Goal: Information Seeking & Learning: Learn about a topic

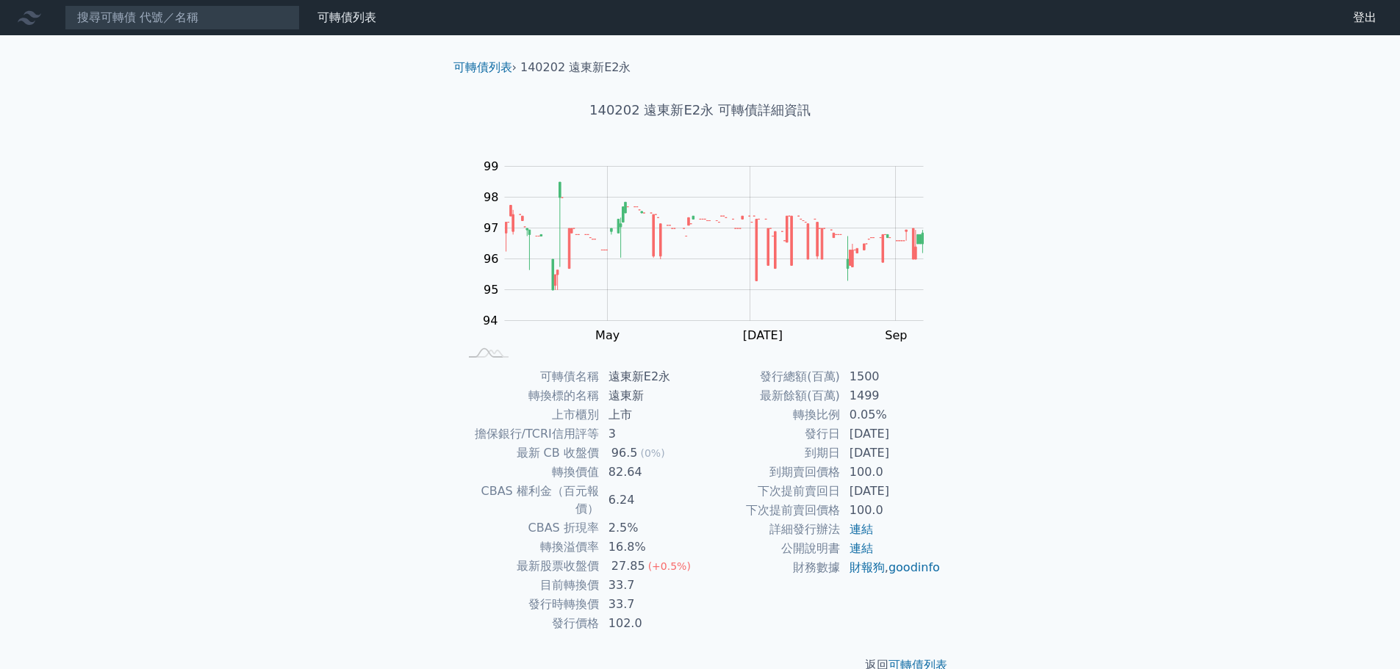
click at [625, 558] on div "27.85" at bounding box center [628, 567] width 40 height 18
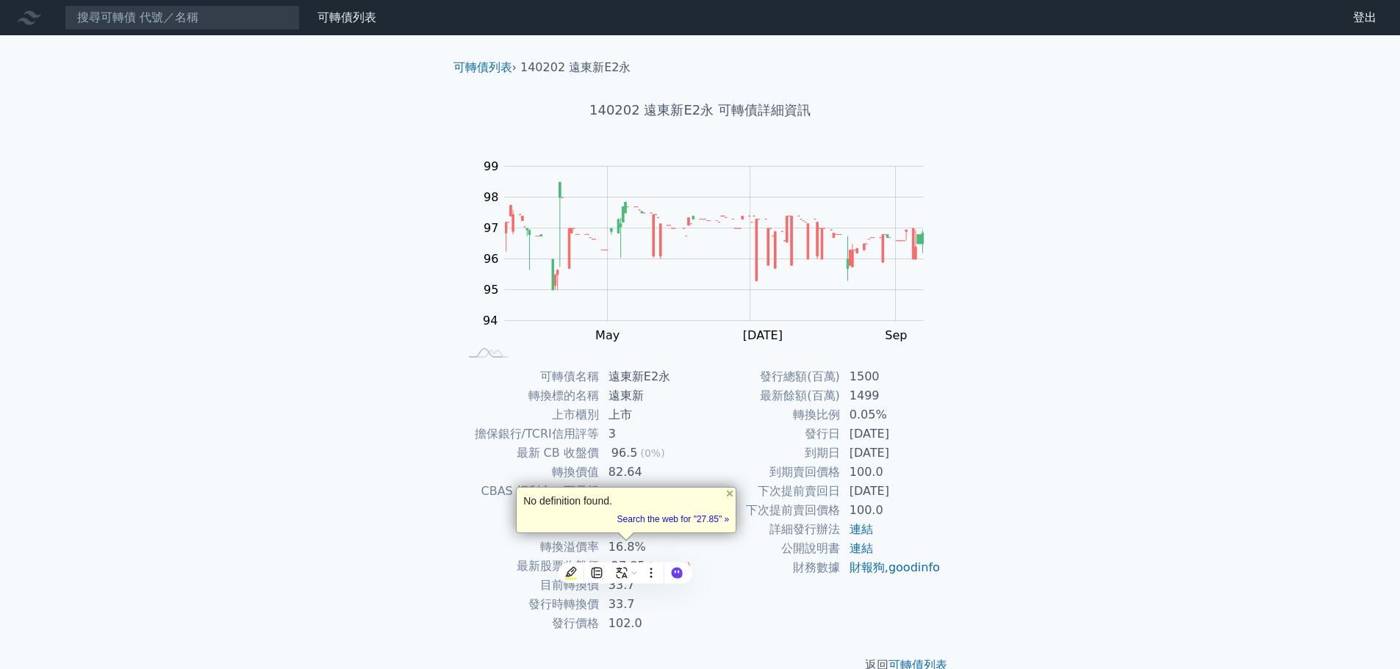
click at [753, 564] on td "財務數據" at bounding box center [770, 567] width 140 height 19
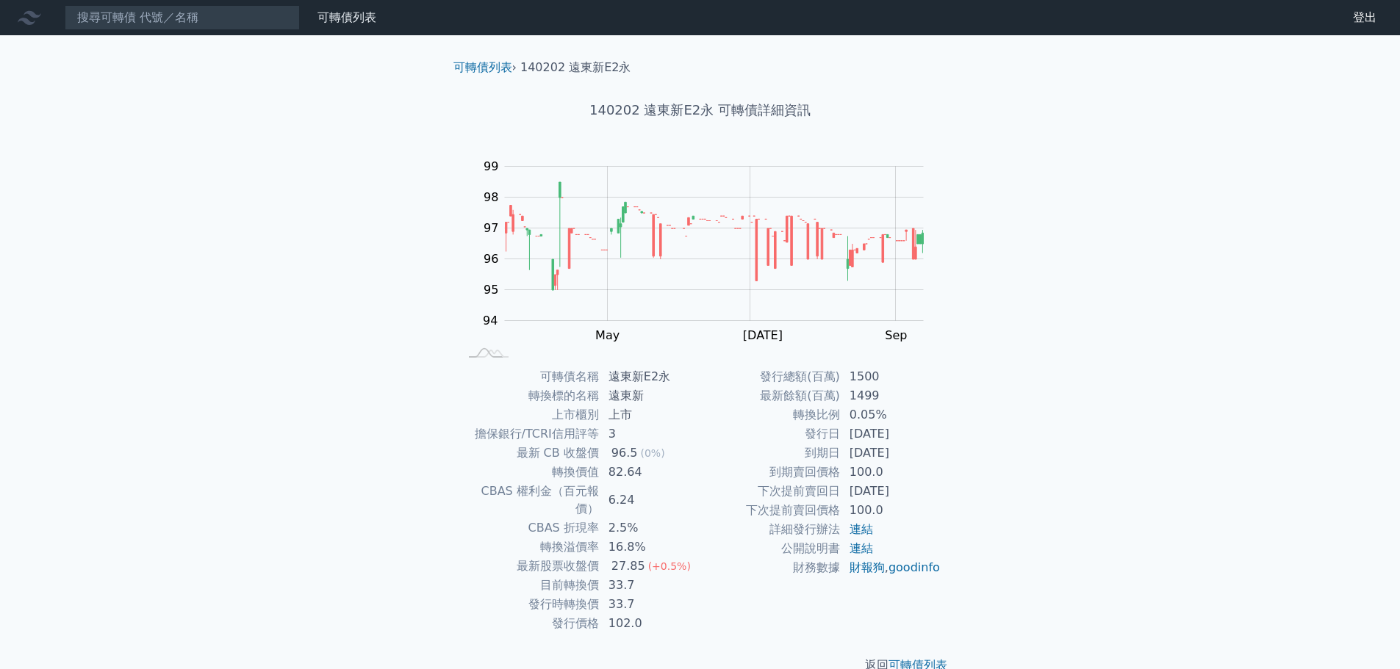
click at [620, 472] on td "82.64" at bounding box center [650, 472] width 101 height 19
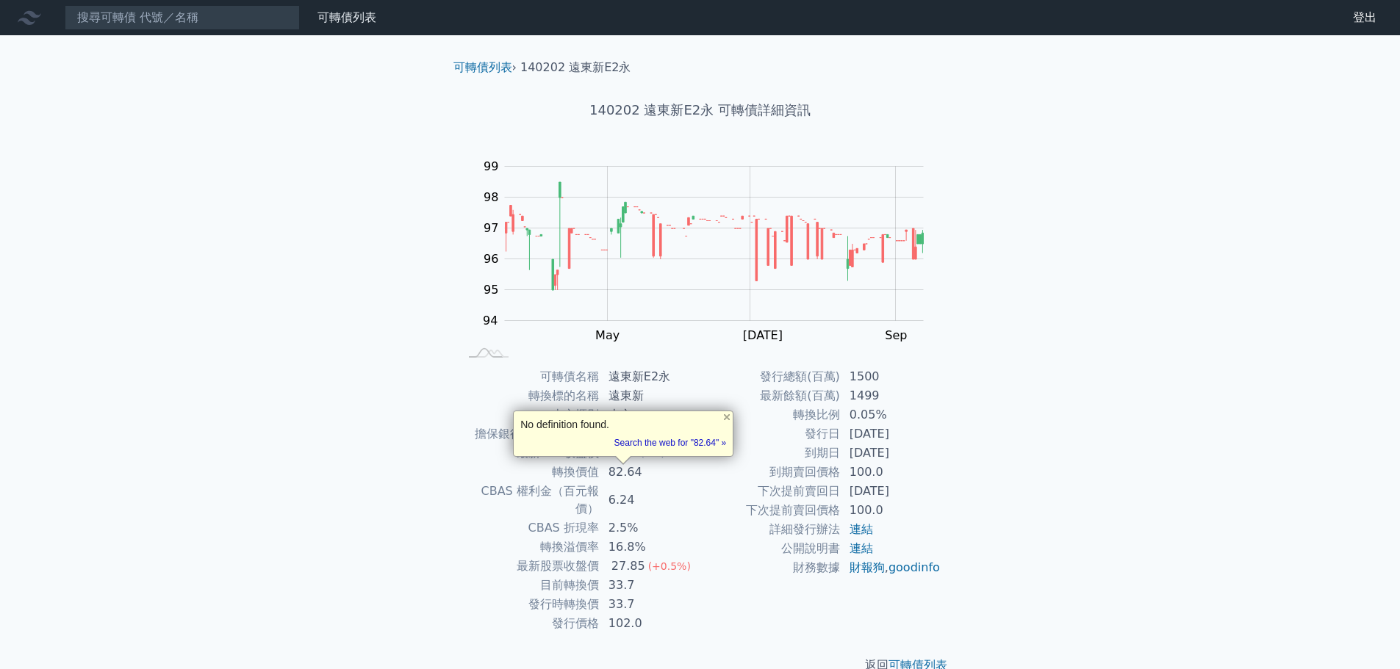
click at [738, 489] on td "下次提前賣回日" at bounding box center [770, 491] width 140 height 19
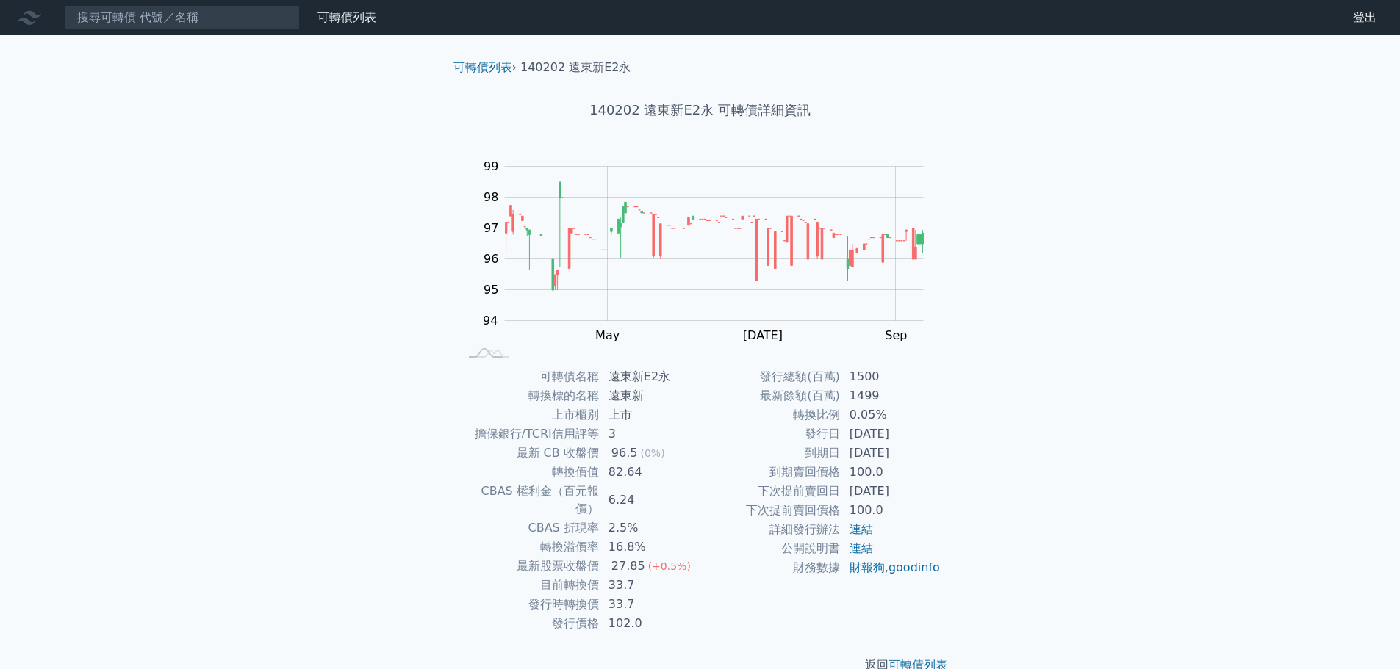
click at [748, 537] on td "詳細發行辦法" at bounding box center [770, 529] width 140 height 19
click at [973, 458] on div "可轉債列表 › 140202 遠東新E2[PERSON_NAME]140202 遠東新E2永 可轉債詳細資訊 Zoom Out 94 92 93 94 95 …" at bounding box center [700, 366] width 564 height 663
click at [884, 499] on td "[DATE]" at bounding box center [891, 491] width 101 height 19
click at [751, 555] on td "公開說明書" at bounding box center [770, 548] width 140 height 19
click at [619, 539] on td "16.8%" at bounding box center [650, 547] width 101 height 19
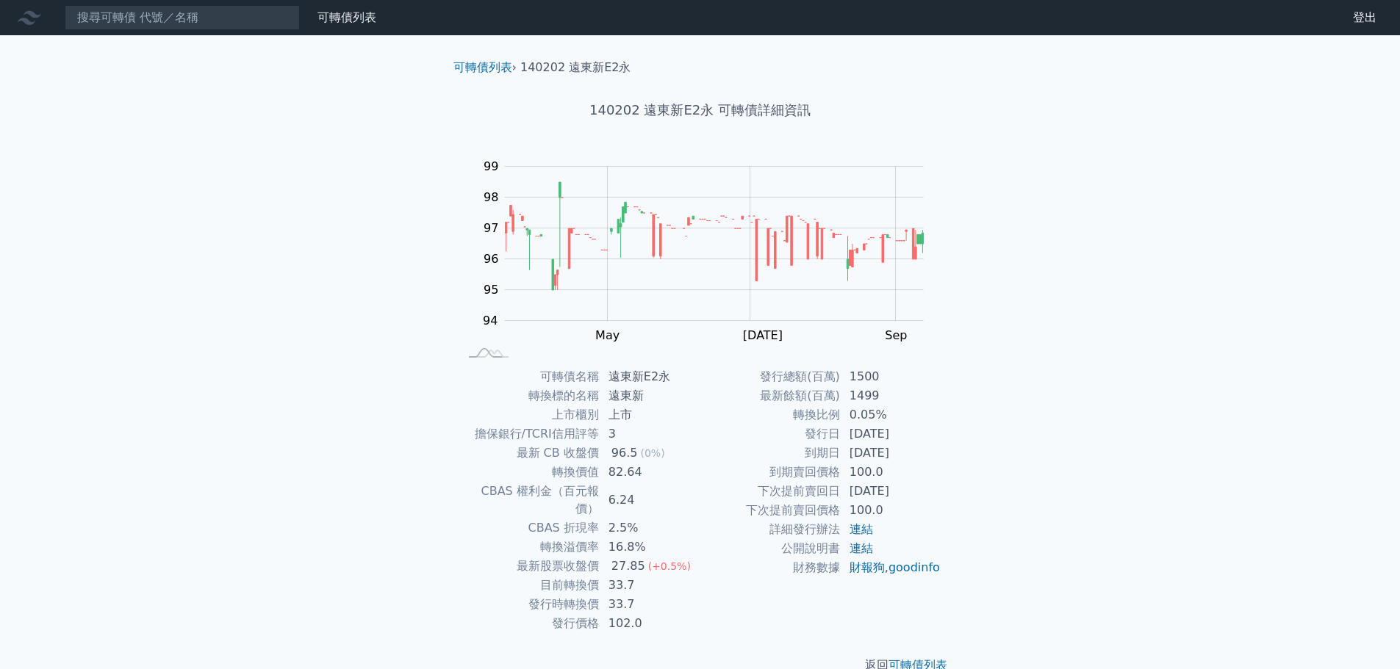
drag, startPoint x: 853, startPoint y: 485, endPoint x: 932, endPoint y: 487, distance: 79.4
click at [932, 487] on td "[DATE]" at bounding box center [891, 491] width 101 height 19
click at [935, 487] on td "[DATE]" at bounding box center [891, 491] width 101 height 19
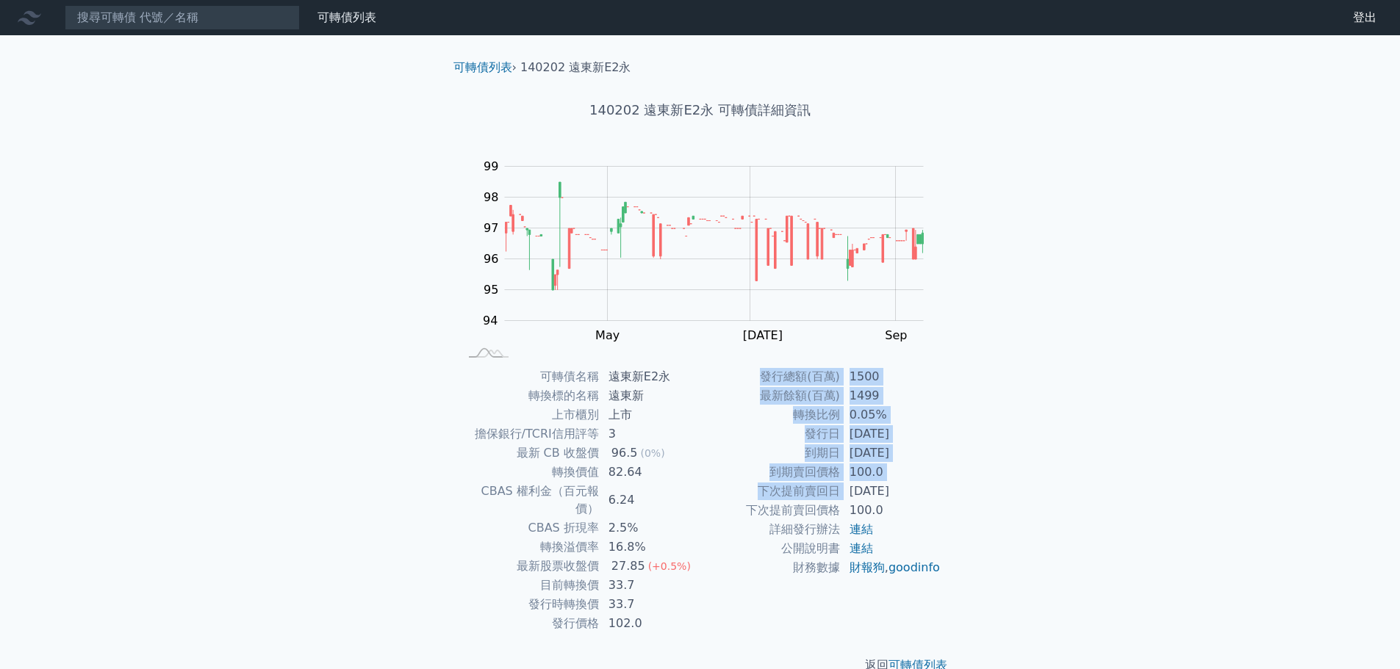
drag, startPoint x: 952, startPoint y: 492, endPoint x: 852, endPoint y: 487, distance: 100.0
click at [852, 487] on div "可轉債列表 › 140202 遠東新E2[PERSON_NAME]140202 遠東新E2永 可轉債詳細資訊 Zoom Out 94 92 93 94 95 …" at bounding box center [700, 366] width 564 height 663
click at [852, 487] on td "[DATE]" at bounding box center [891, 491] width 101 height 19
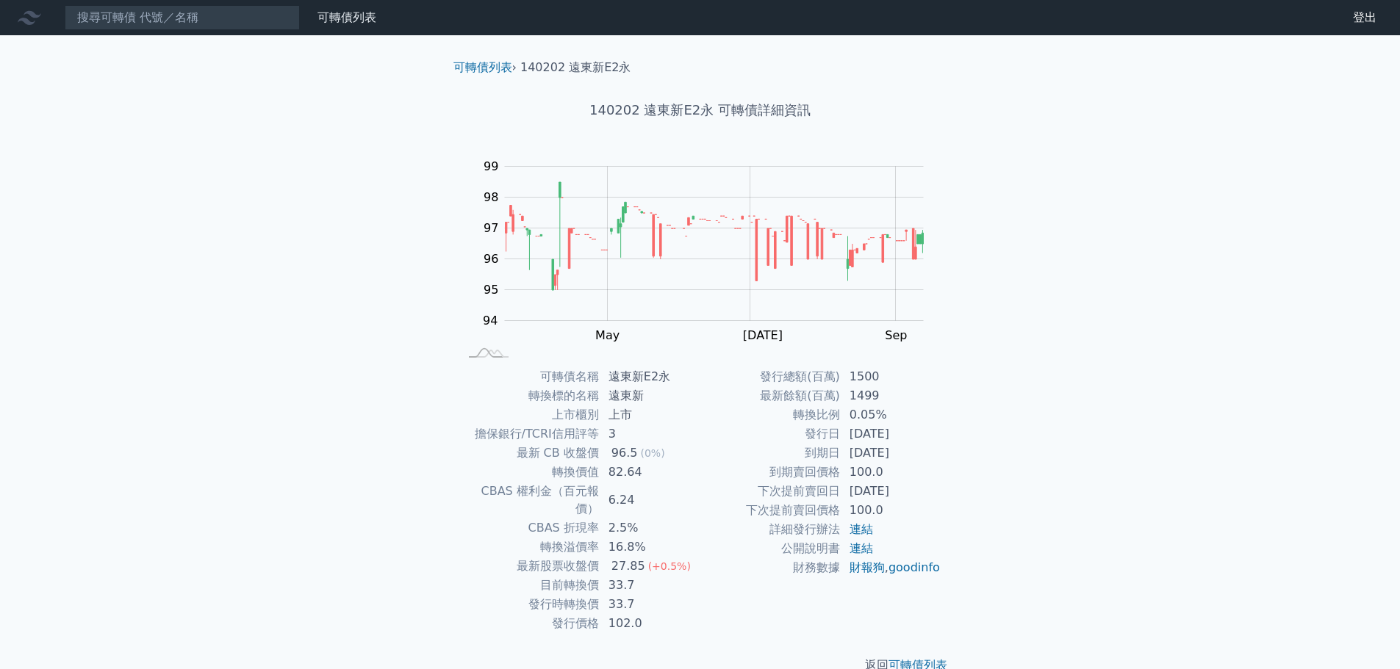
click at [735, 494] on td "下次提前賣回日" at bounding box center [770, 491] width 140 height 19
drag, startPoint x: 644, startPoint y: 393, endPoint x: 610, endPoint y: 395, distance: 33.8
click at [610, 395] on td "遠東新" at bounding box center [650, 395] width 101 height 19
copy td "遠東新"
click at [708, 450] on td "到期日" at bounding box center [770, 453] width 140 height 19
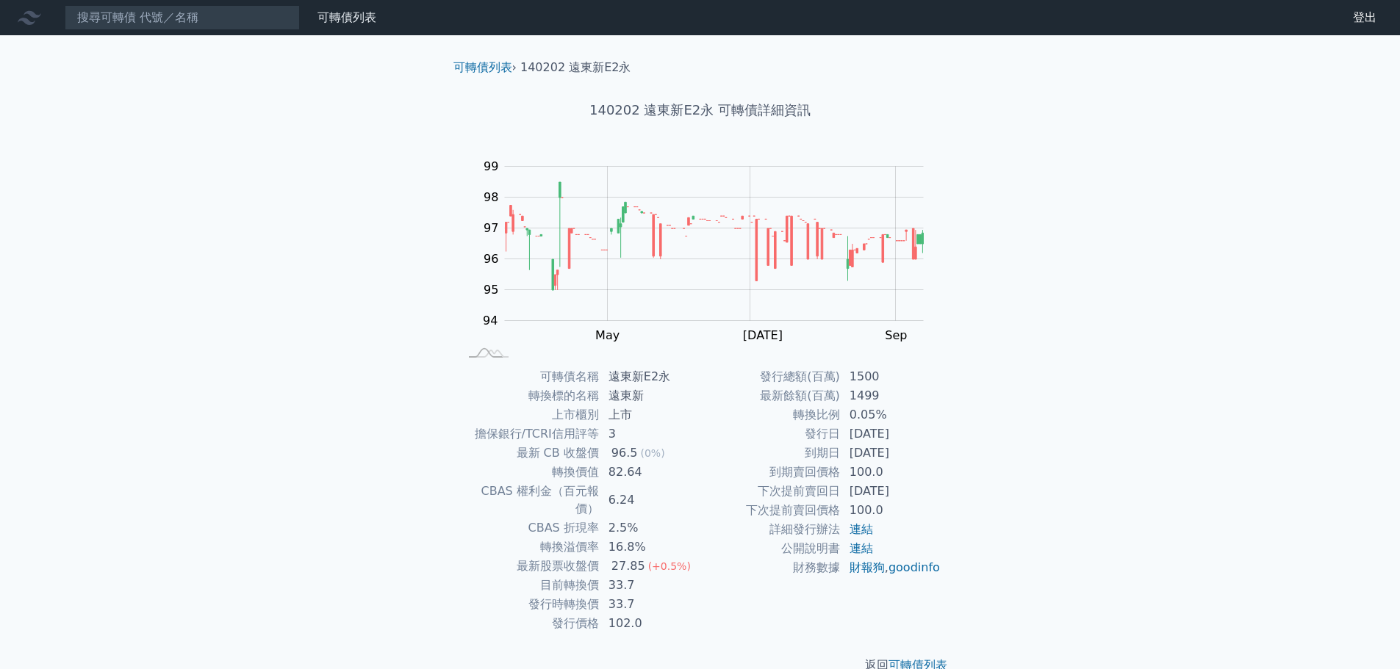
click at [1036, 430] on div "可轉債列表 財務數據 可轉債列表 財務數據 登出 登出 可轉債列表 › 140202 遠東新E2[PERSON_NAME]140202 遠東新E2永 可轉債詳…" at bounding box center [700, 349] width 1400 height 698
click at [1095, 141] on div "可轉債列表 財務數據 可轉債列表 財務數據 登出 登出 可轉債列表 › 140202 遠東新E2[PERSON_NAME]140202 遠東新E2永 可轉債詳…" at bounding box center [700, 349] width 1400 height 698
